Goal: Navigation & Orientation: Find specific page/section

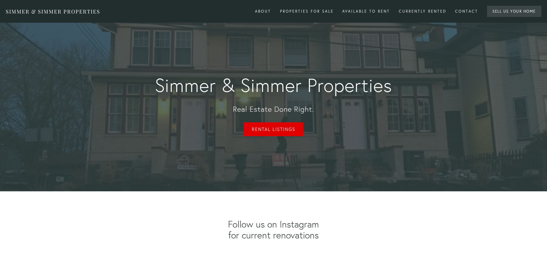
click at [291, 131] on link "Rental Listings" at bounding box center [274, 129] width 60 height 14
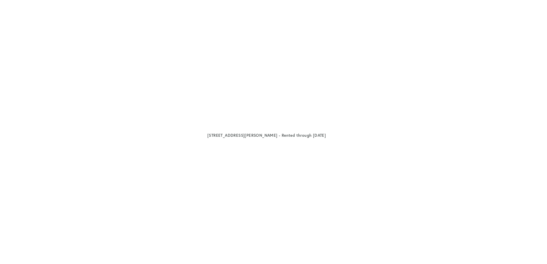
scroll to position [1494, 0]
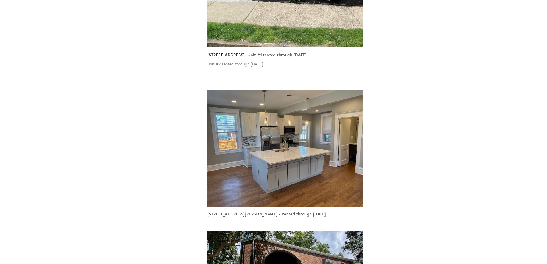
click at [299, 138] on img at bounding box center [285, 148] width 156 height 117
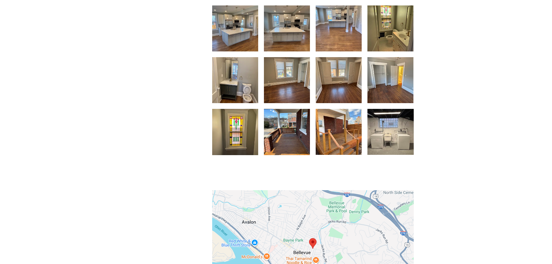
scroll to position [422, 0]
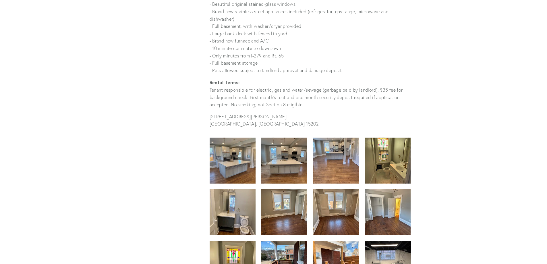
click at [242, 153] on img at bounding box center [232, 161] width 61 height 46
